Goal: Information Seeking & Learning: Learn about a topic

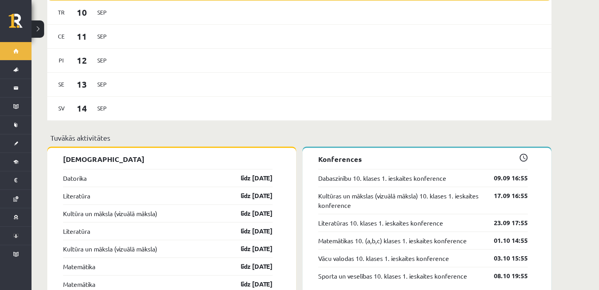
scroll to position [603, 0]
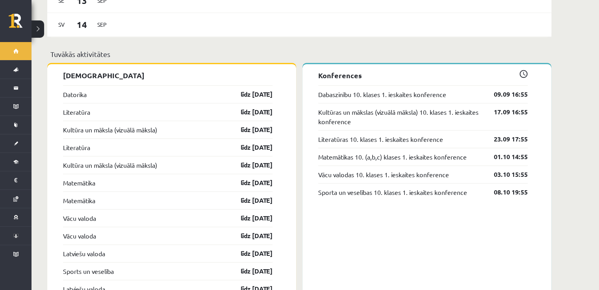
click at [85, 103] on div "Literatūra līdz [DATE]" at bounding box center [167, 112] width 209 height 18
click at [80, 93] on div "Datorika līdz 15.09.25" at bounding box center [167, 94] width 209 height 18
click at [79, 94] on div "Datorika līdz 15.09.25" at bounding box center [167, 94] width 209 height 18
click at [80, 90] on link "Datorika" at bounding box center [75, 94] width 24 height 9
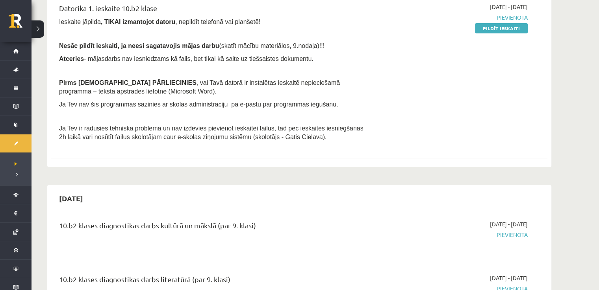
scroll to position [210, 0]
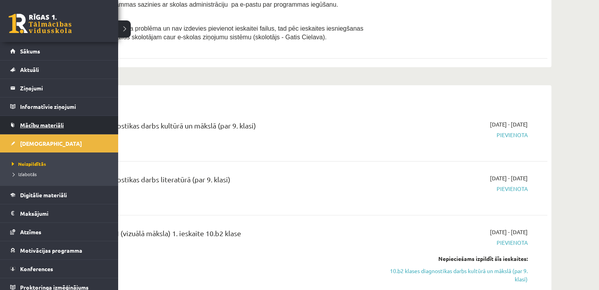
click at [59, 127] on span "Mācību materiāli" at bounding box center [42, 125] width 44 height 7
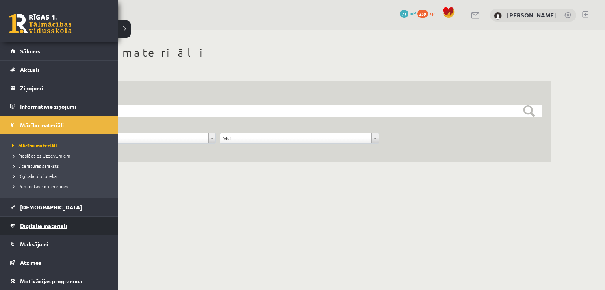
click at [54, 228] on span "Digitālie materiāli" at bounding box center [43, 225] width 47 height 7
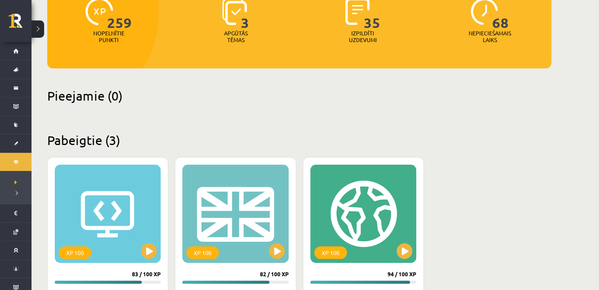
scroll to position [183, 0]
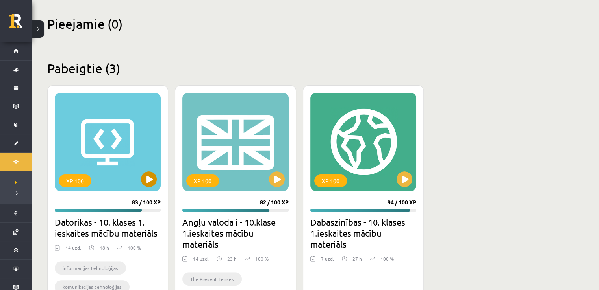
click at [112, 164] on div "XP 100" at bounding box center [108, 142] width 106 height 98
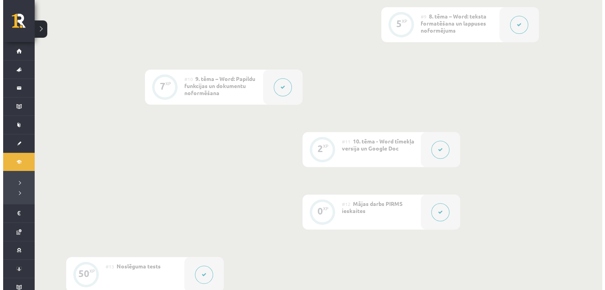
scroll to position [735, 0]
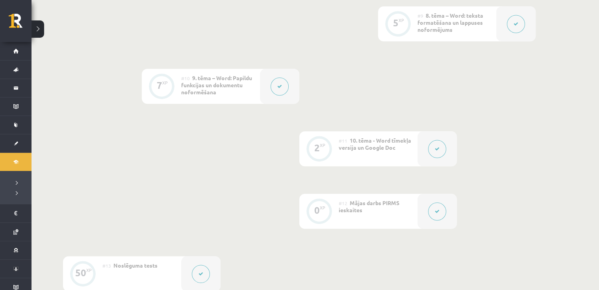
click at [441, 147] on button at bounding box center [437, 149] width 18 height 18
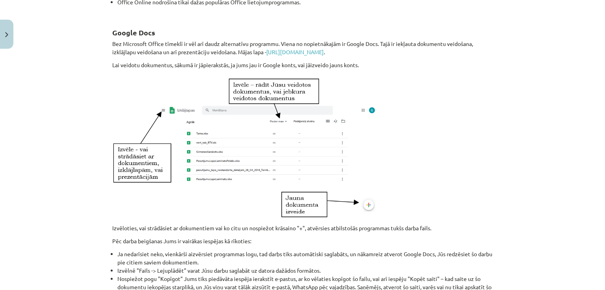
scroll to position [311, 0]
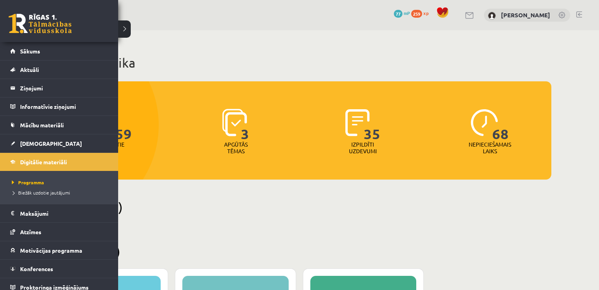
scroll to position [183, 0]
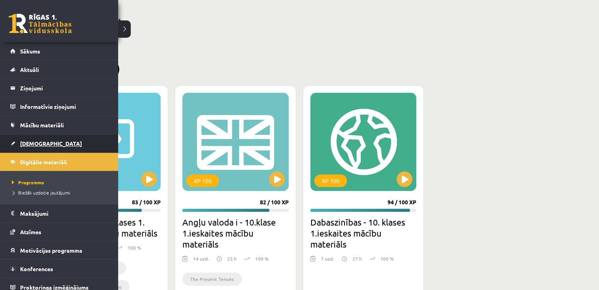
click at [46, 142] on link "[DEMOGRAPHIC_DATA]" at bounding box center [59, 144] width 98 height 18
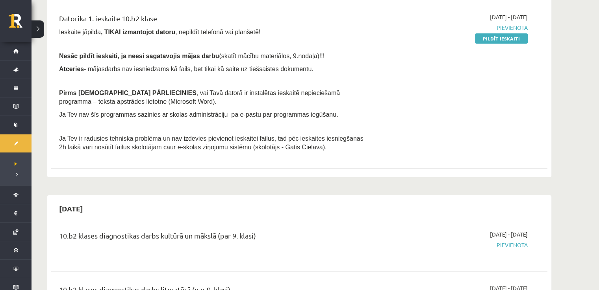
scroll to position [105, 0]
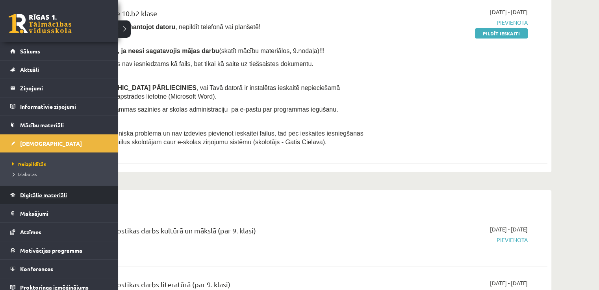
click at [54, 192] on span "Digitālie materiāli" at bounding box center [43, 195] width 47 height 7
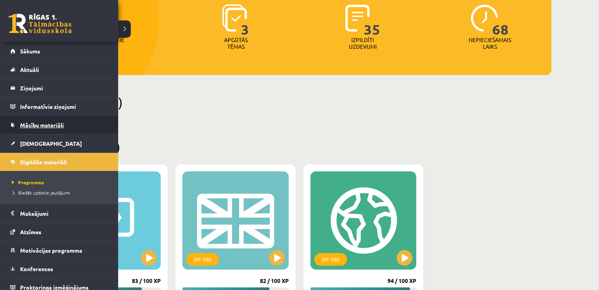
click at [46, 127] on span "Mācību materiāli" at bounding box center [42, 125] width 44 height 7
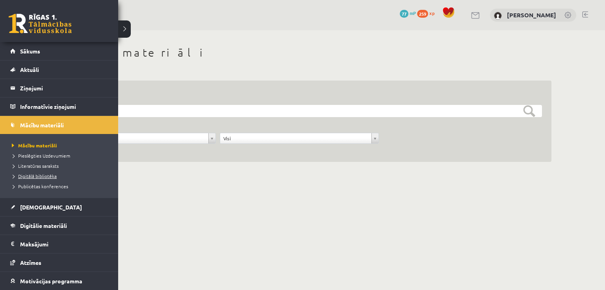
click at [30, 178] on span "Digitālā bibliotēka" at bounding box center [33, 176] width 47 height 6
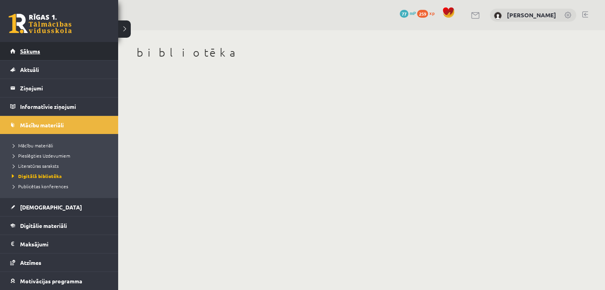
click at [11, 52] on link "Sākums" at bounding box center [59, 51] width 98 height 18
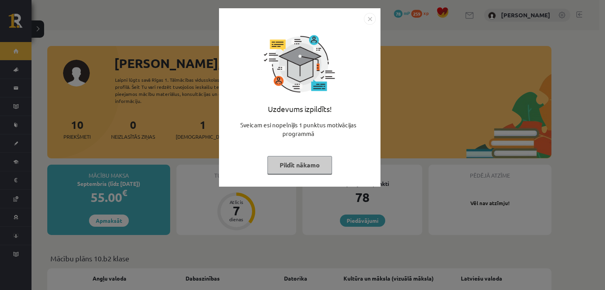
click at [286, 158] on button "Pildīt nākamo" at bounding box center [299, 165] width 65 height 18
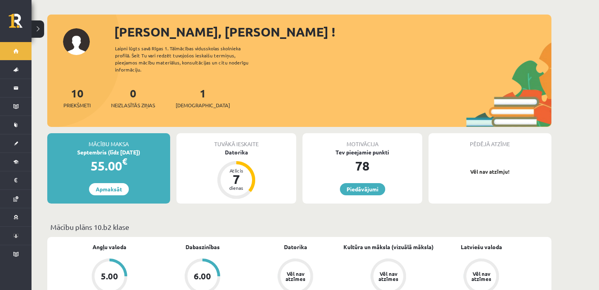
scroll to position [105, 0]
